Goal: Find specific page/section: Find specific page/section

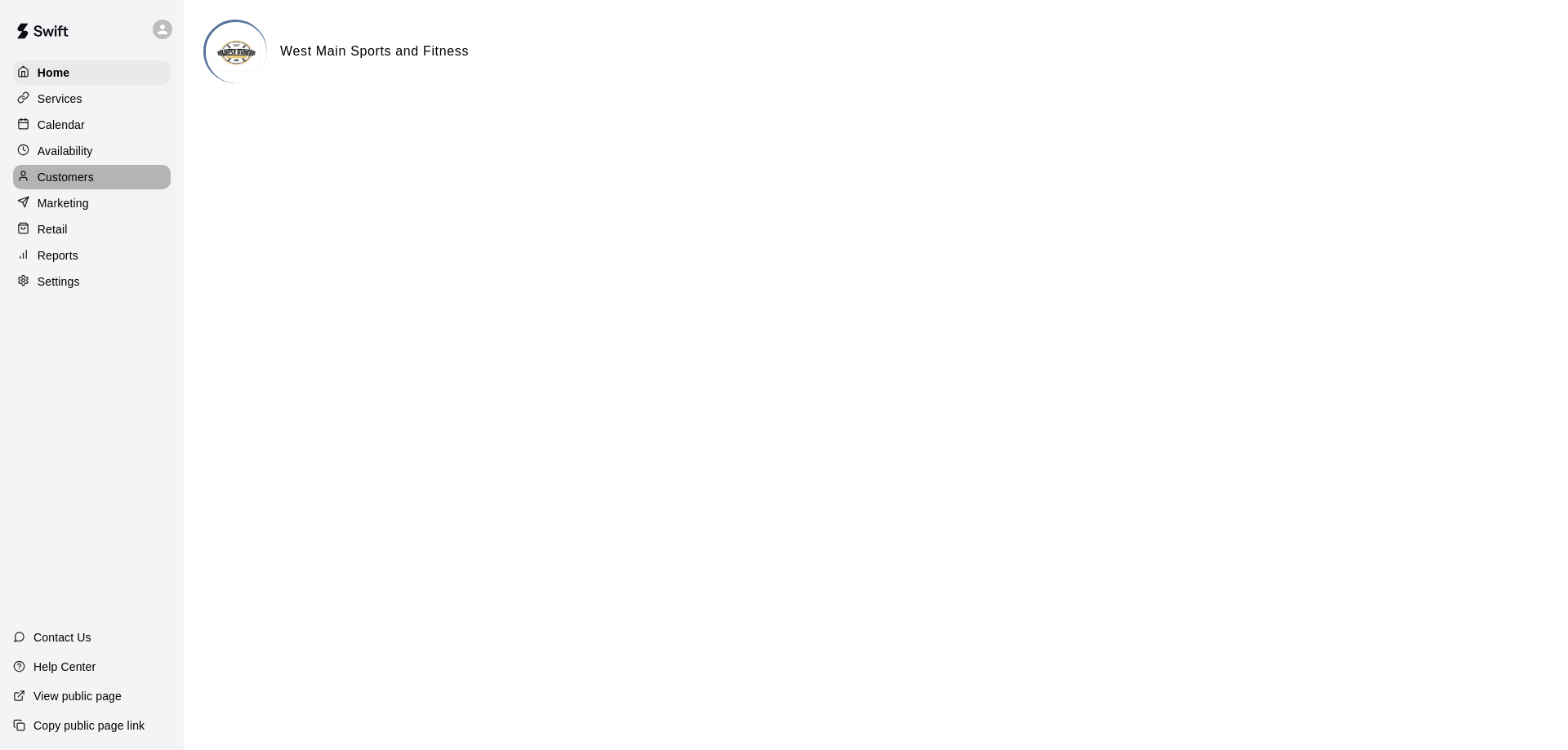
click at [68, 184] on p "Customers" at bounding box center [65, 177] width 56 height 16
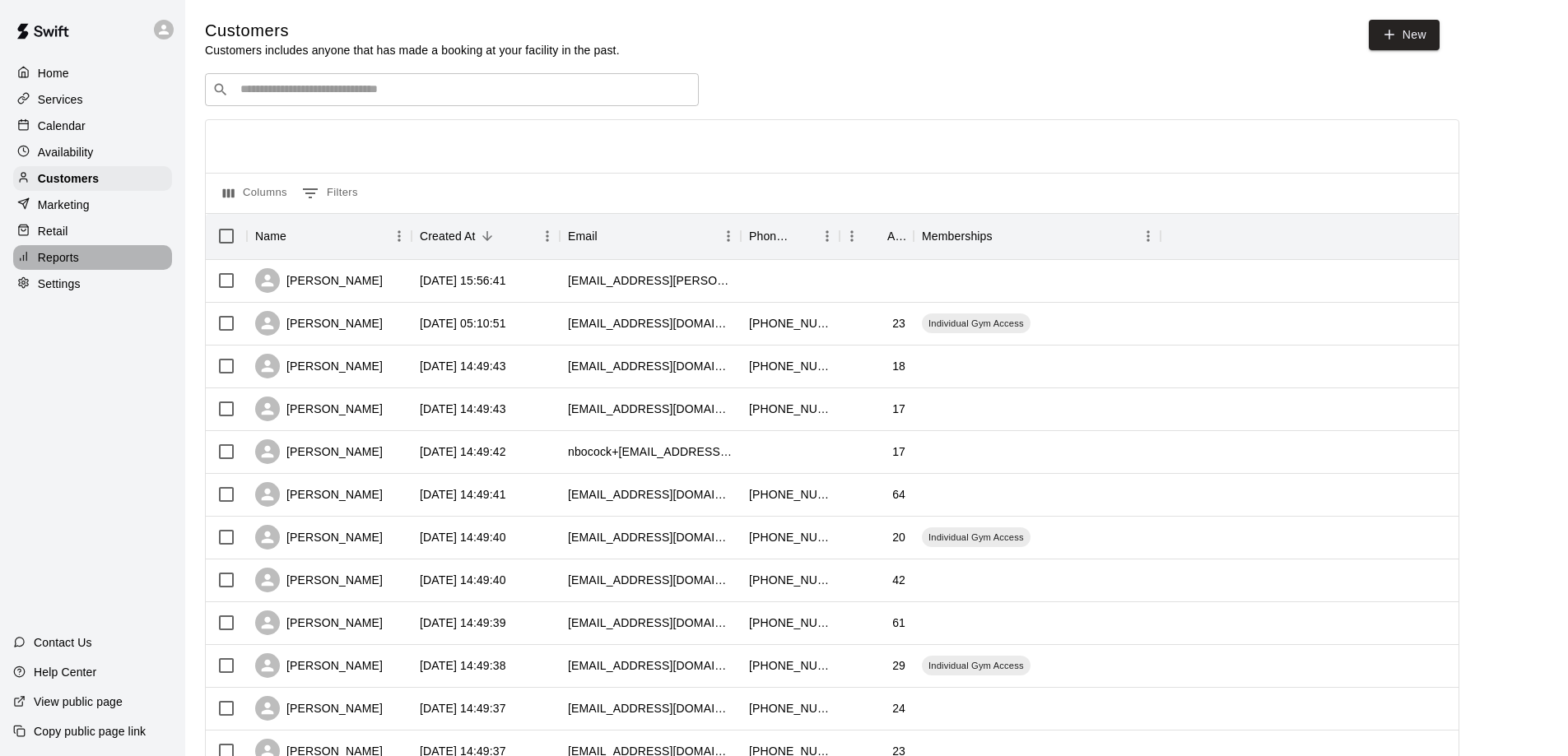
click at [56, 265] on p "Reports" at bounding box center [58, 257] width 41 height 16
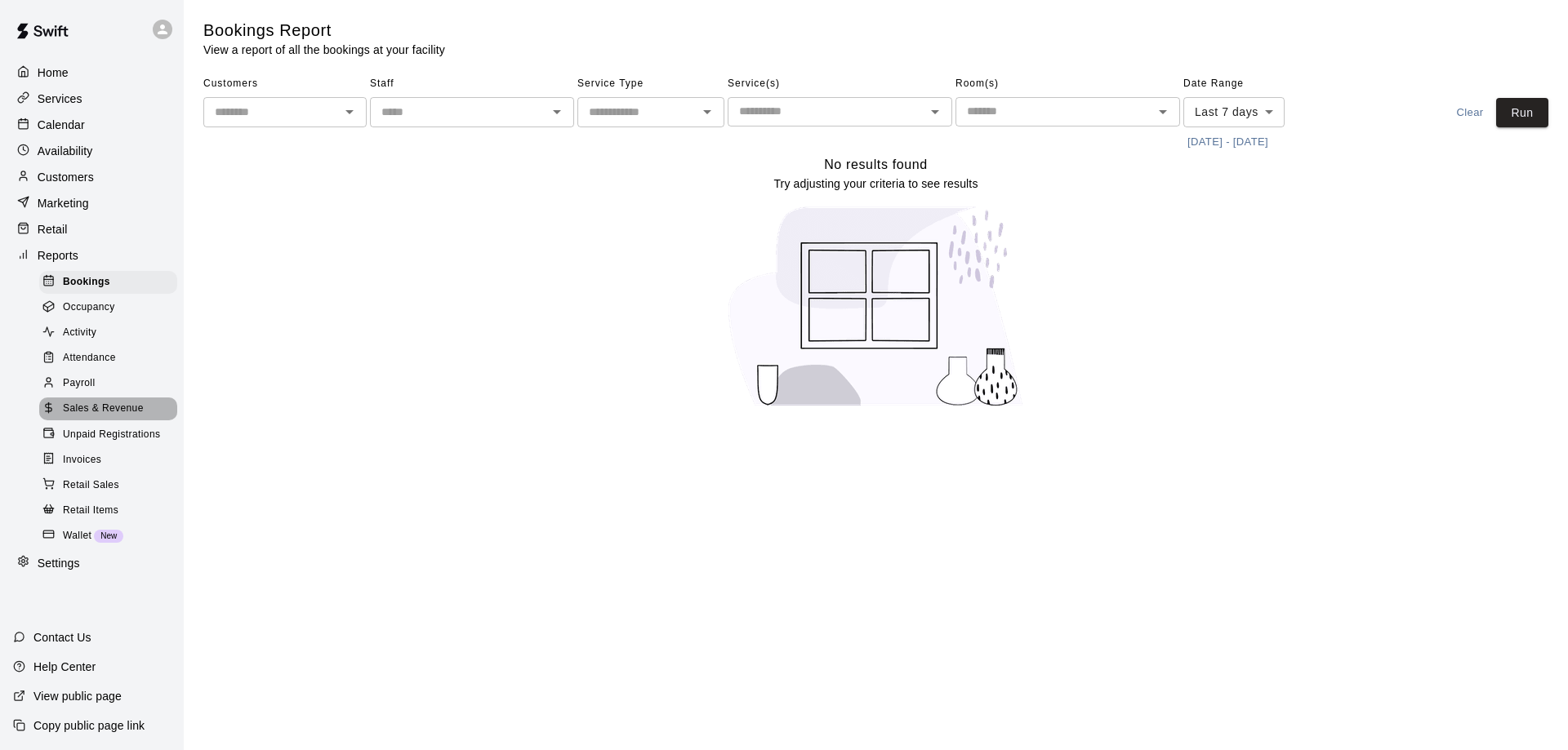
click at [81, 417] on span "Sales & Revenue" at bounding box center [103, 408] width 81 height 16
